Goal: Information Seeking & Learning: Learn about a topic

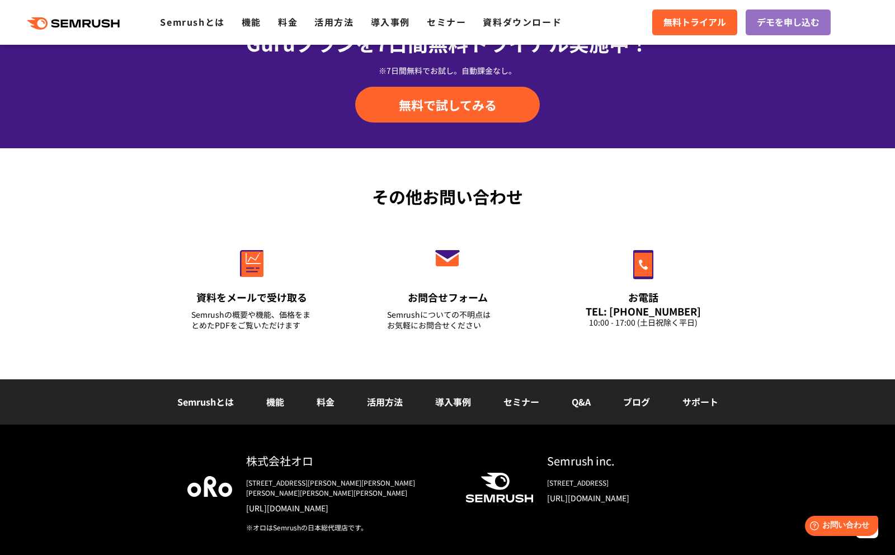
scroll to position [3813, 0]
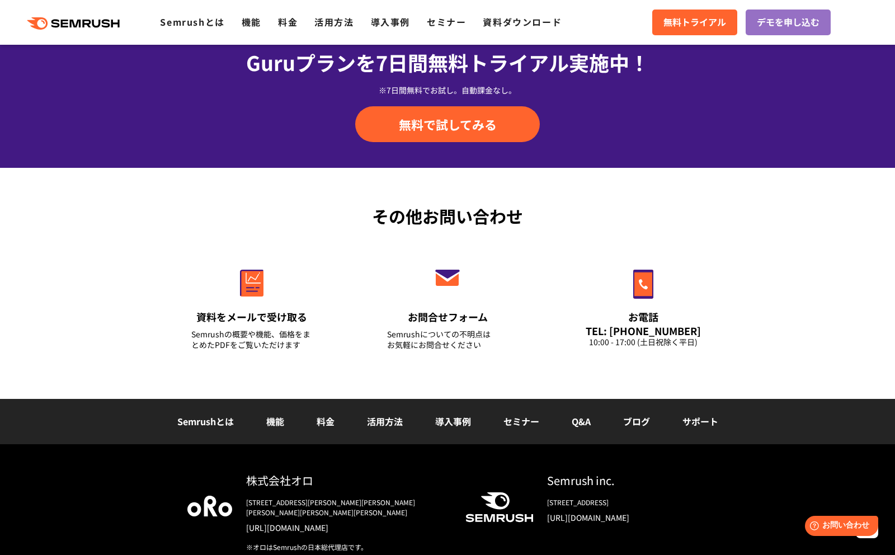
click at [395, 420] on link "活用方法" at bounding box center [385, 420] width 36 height 13
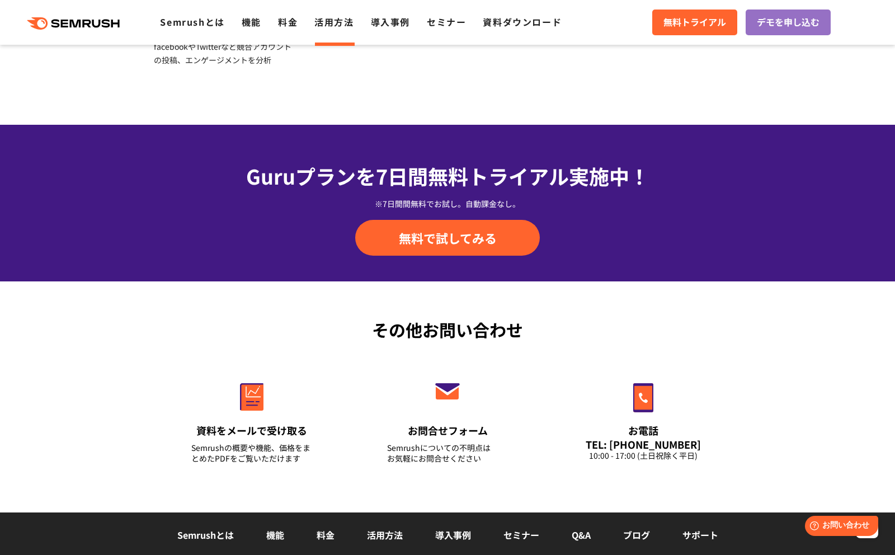
scroll to position [1268, 0]
